Goal: Transaction & Acquisition: Download file/media

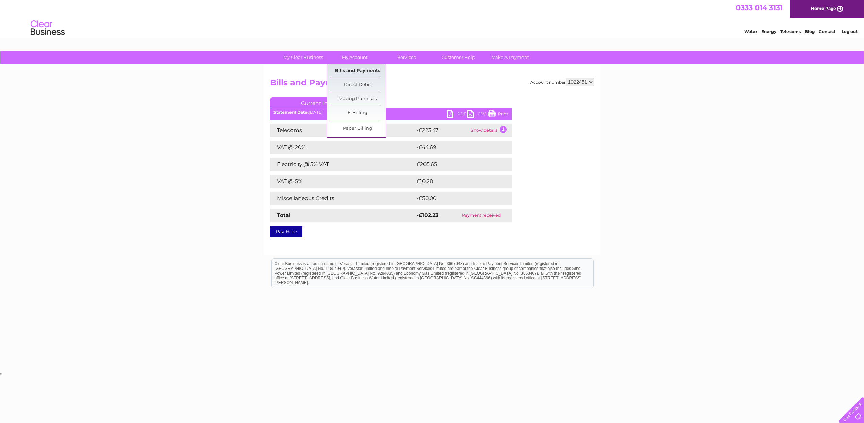
click at [357, 70] on link "Bills and Payments" at bounding box center [358, 71] width 56 height 14
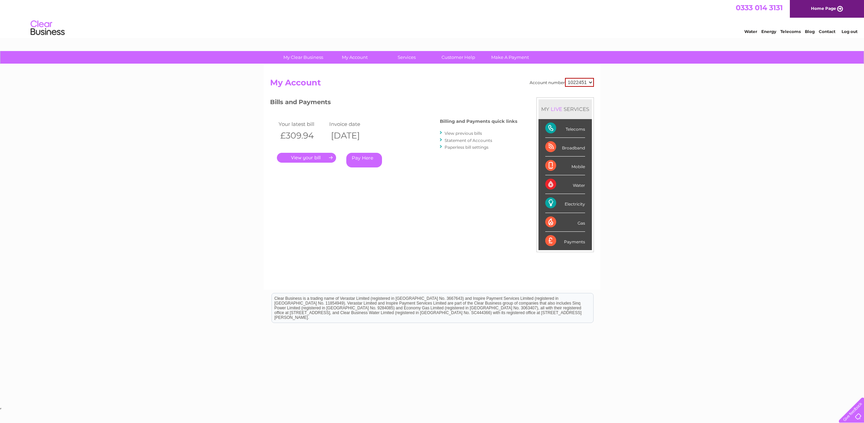
click at [323, 157] on link "." at bounding box center [306, 158] width 59 height 10
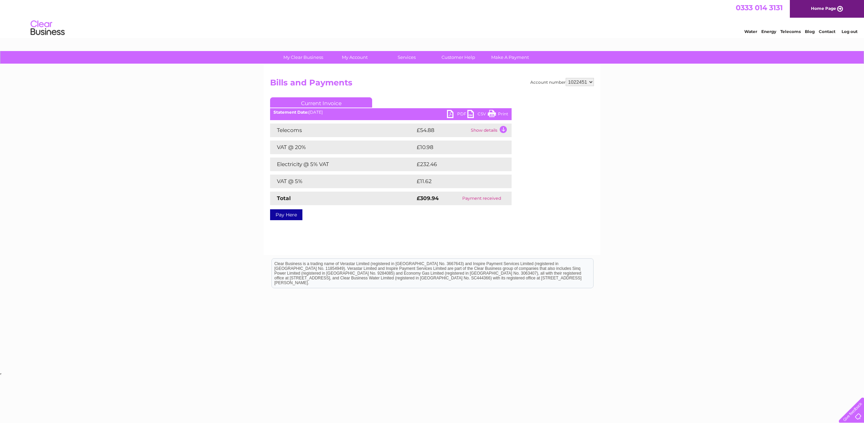
click at [504, 129] on td "Show details" at bounding box center [490, 131] width 43 height 14
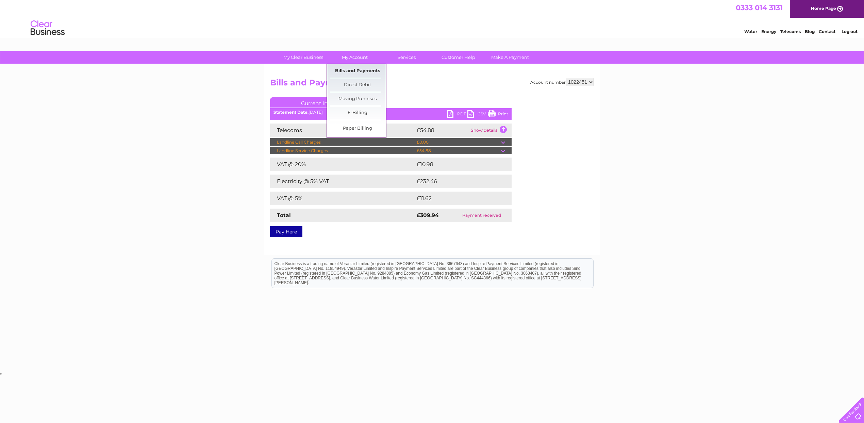
click at [374, 73] on link "Bills and Payments" at bounding box center [358, 71] width 56 height 14
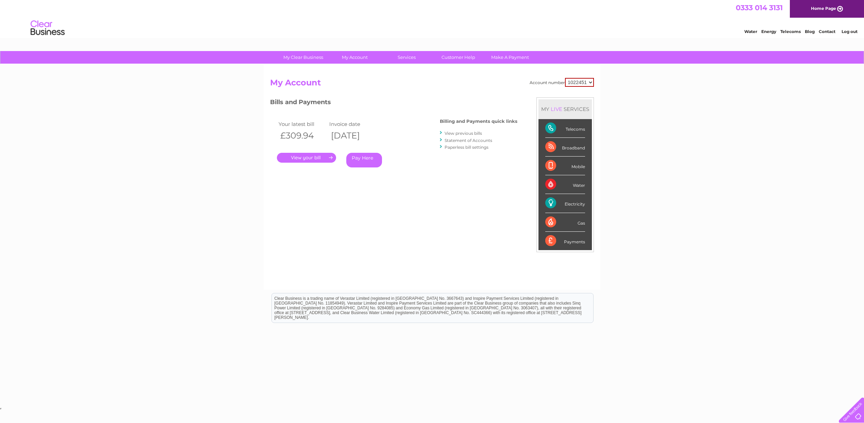
click at [468, 132] on link "View previous bills" at bounding box center [463, 133] width 37 height 5
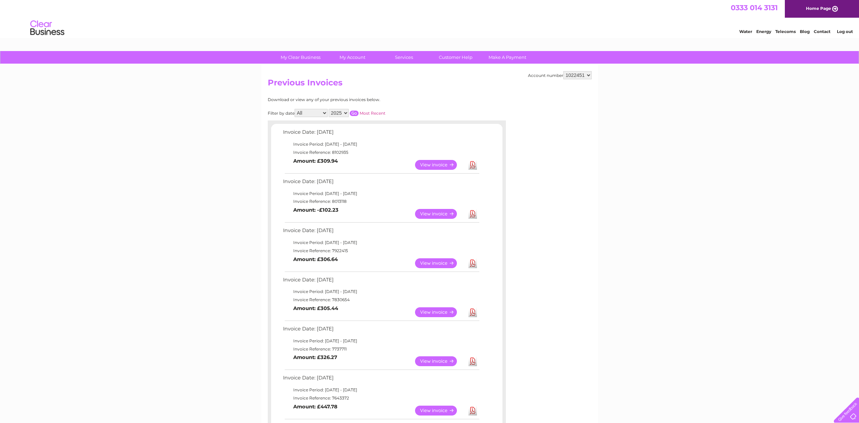
click at [426, 215] on link "View" at bounding box center [440, 214] width 50 height 10
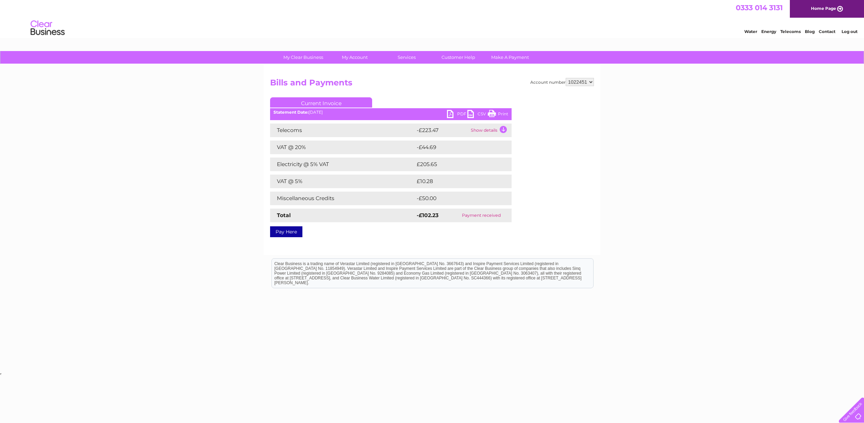
click at [501, 128] on td "Show details" at bounding box center [490, 131] width 43 height 14
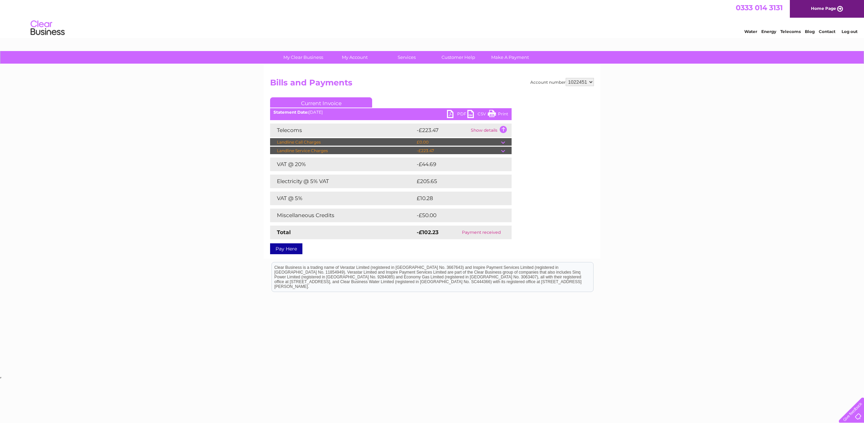
click at [505, 151] on td at bounding box center [506, 151] width 11 height 8
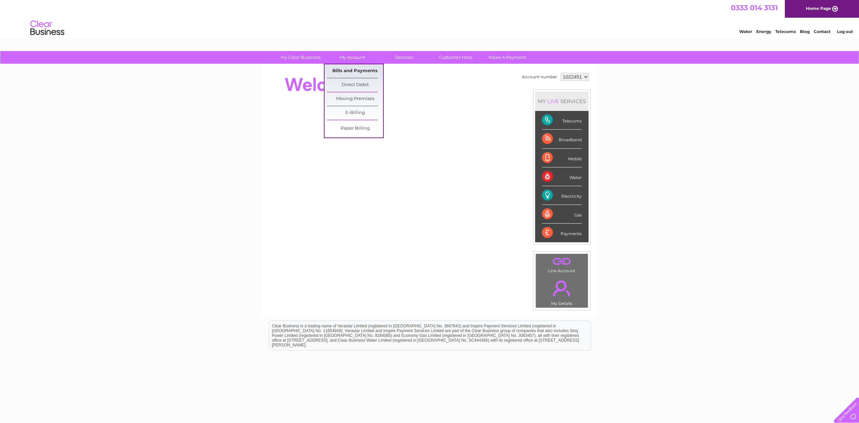
click at [357, 69] on link "Bills and Payments" at bounding box center [355, 71] width 56 height 14
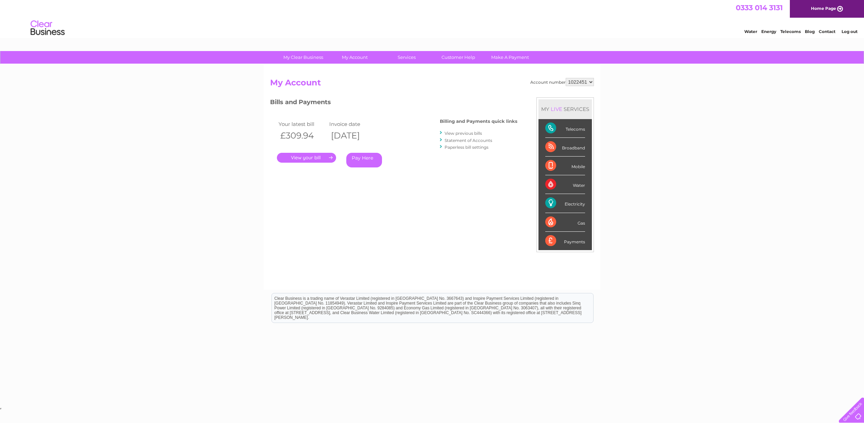
click at [466, 133] on link "View previous bills" at bounding box center [463, 133] width 37 height 5
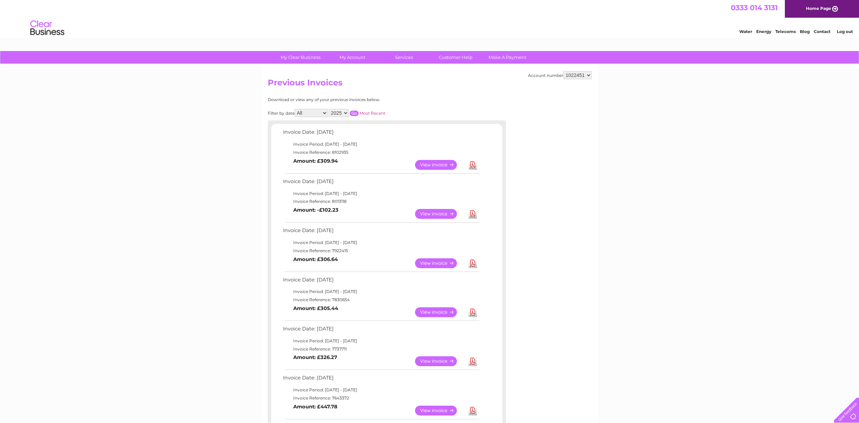
click at [441, 215] on link "View" at bounding box center [440, 214] width 50 height 10
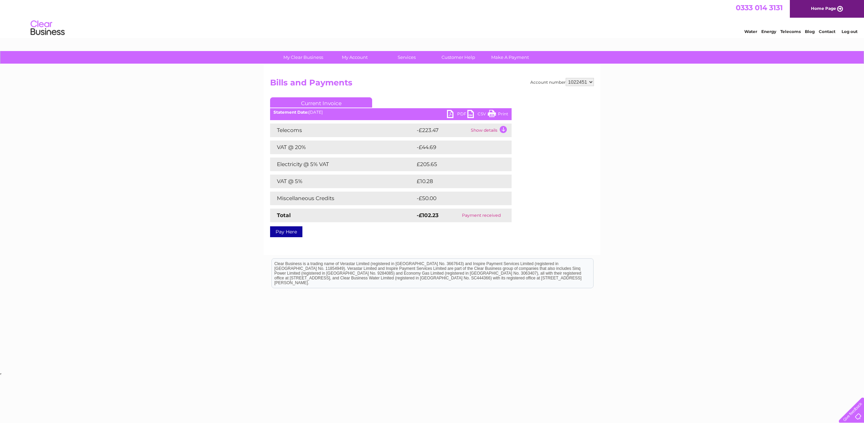
click at [503, 130] on td "Show details" at bounding box center [490, 131] width 43 height 14
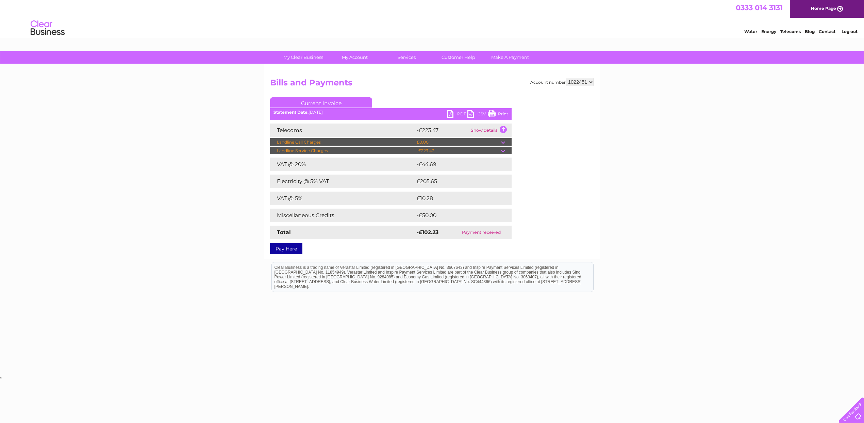
click at [428, 182] on td "£205.65" at bounding box center [457, 182] width 85 height 14
click at [353, 71] on link "Bills and Payments" at bounding box center [358, 71] width 56 height 14
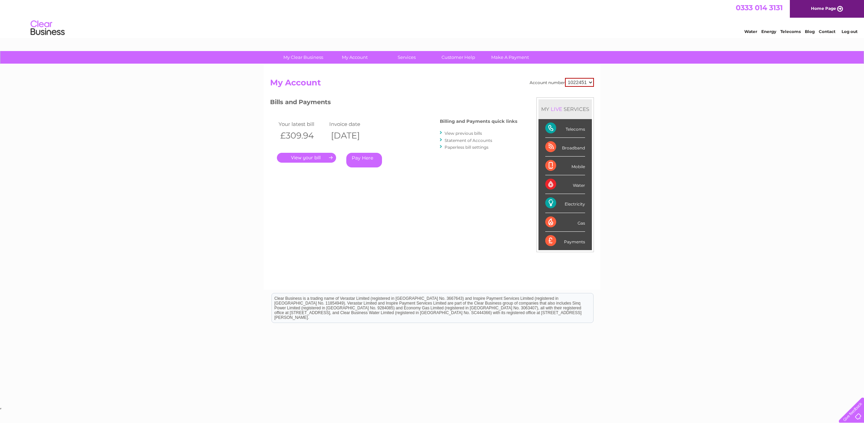
click at [576, 205] on div "Electricity" at bounding box center [565, 203] width 40 height 19
click at [463, 133] on link "View previous bills" at bounding box center [463, 133] width 37 height 5
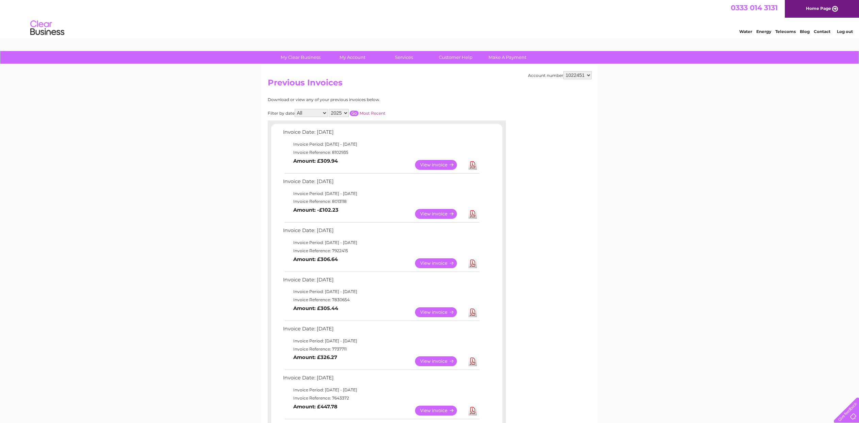
click at [470, 167] on link "Download" at bounding box center [473, 165] width 9 height 10
